Goal: Find specific page/section

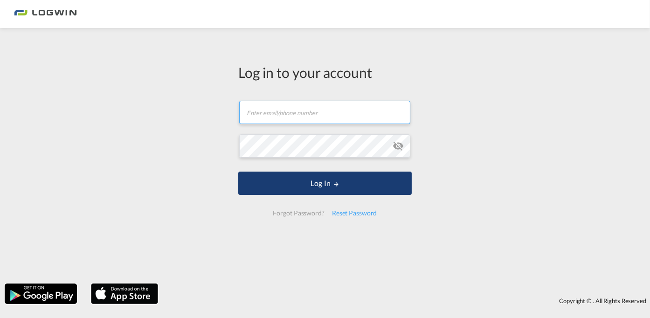
type input "[PERSON_NAME][EMAIL_ADDRESS][DOMAIN_NAME]"
click at [332, 191] on button "Log In" at bounding box center [324, 183] width 173 height 23
